Goal: Find specific fact: Find specific fact

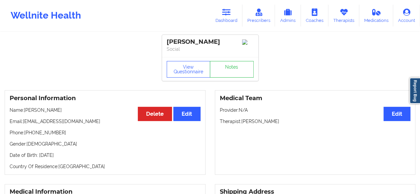
click at [241, 13] on link "Dashboard" at bounding box center [226, 16] width 32 height 22
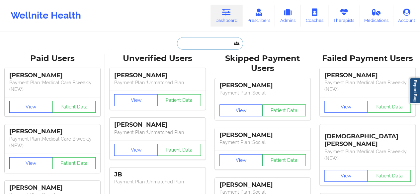
click at [214, 48] on input "text" at bounding box center [210, 43] width 66 height 13
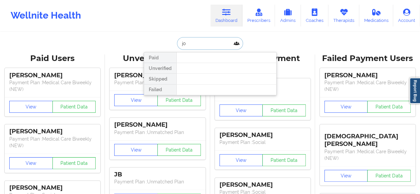
type input "j"
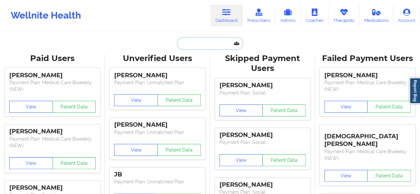
paste input "[PERSON_NAME]"
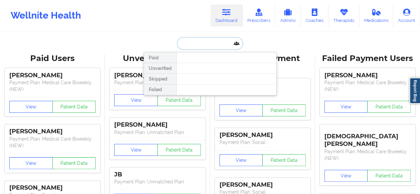
type input "[PERSON_NAME]"
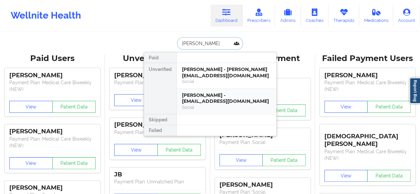
click at [202, 101] on div "[PERSON_NAME] - [EMAIL_ADDRESS][DOMAIN_NAME]" at bounding box center [226, 98] width 89 height 12
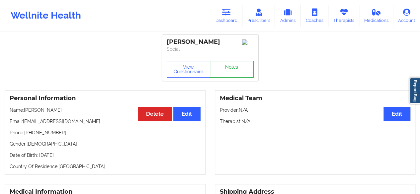
click at [241, 72] on link "Notes" at bounding box center [232, 69] width 44 height 17
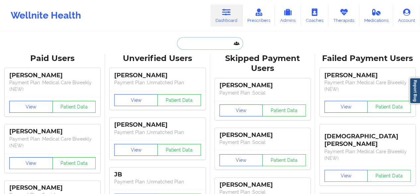
click at [186, 43] on input "text" at bounding box center [210, 43] width 66 height 13
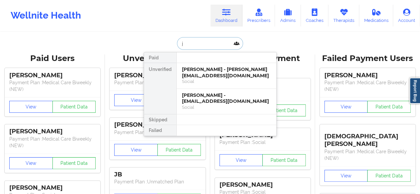
type input "jo"
click at [208, 78] on div "[PERSON_NAME] - [PERSON_NAME][EMAIL_ADDRESS][DOMAIN_NAME]" at bounding box center [226, 72] width 89 height 12
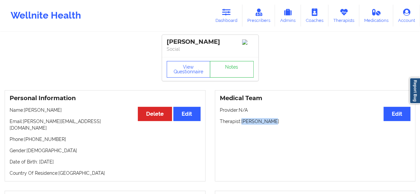
drag, startPoint x: 242, startPoint y: 124, endPoint x: 285, endPoint y: 122, distance: 42.9
click at [285, 122] on p "Therapist: [PERSON_NAME]" at bounding box center [315, 121] width 191 height 7
copy p "[PERSON_NAME]"
